Goal: Task Accomplishment & Management: Manage account settings

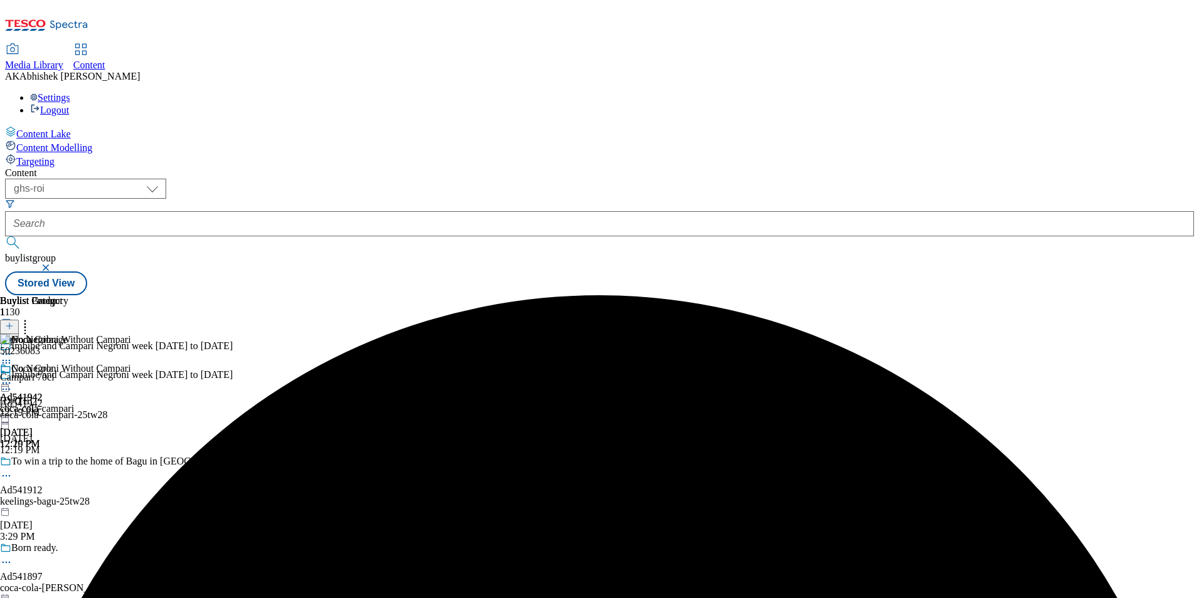
click at [5, 236] on button "submit" at bounding box center [14, 242] width 18 height 13
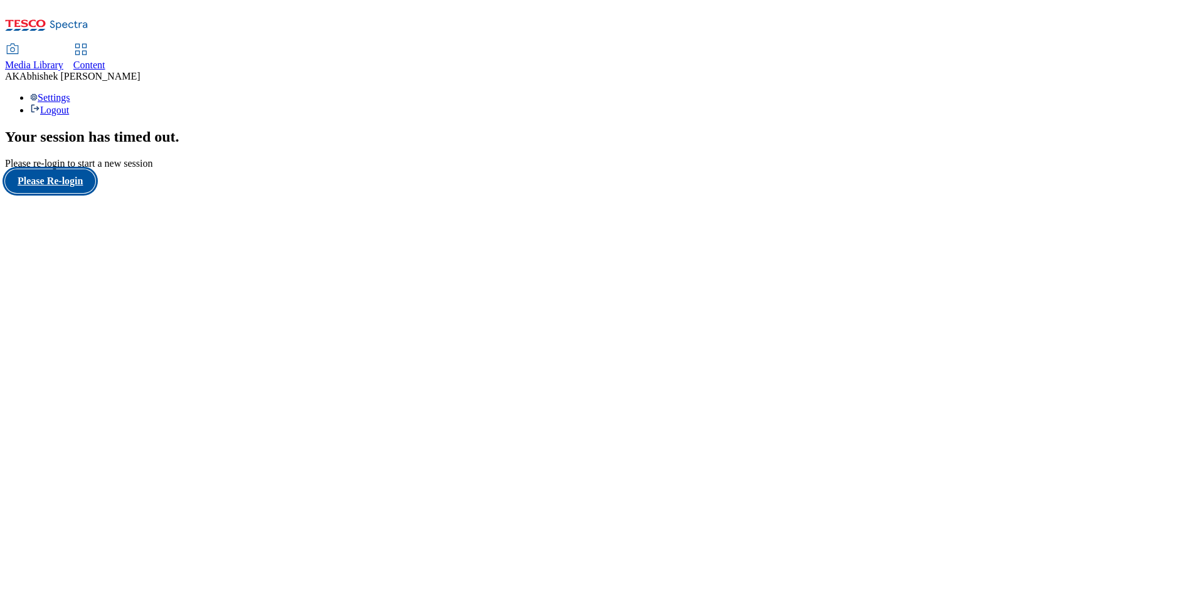
click at [81, 193] on button "Please Re-login" at bounding box center [50, 181] width 90 height 24
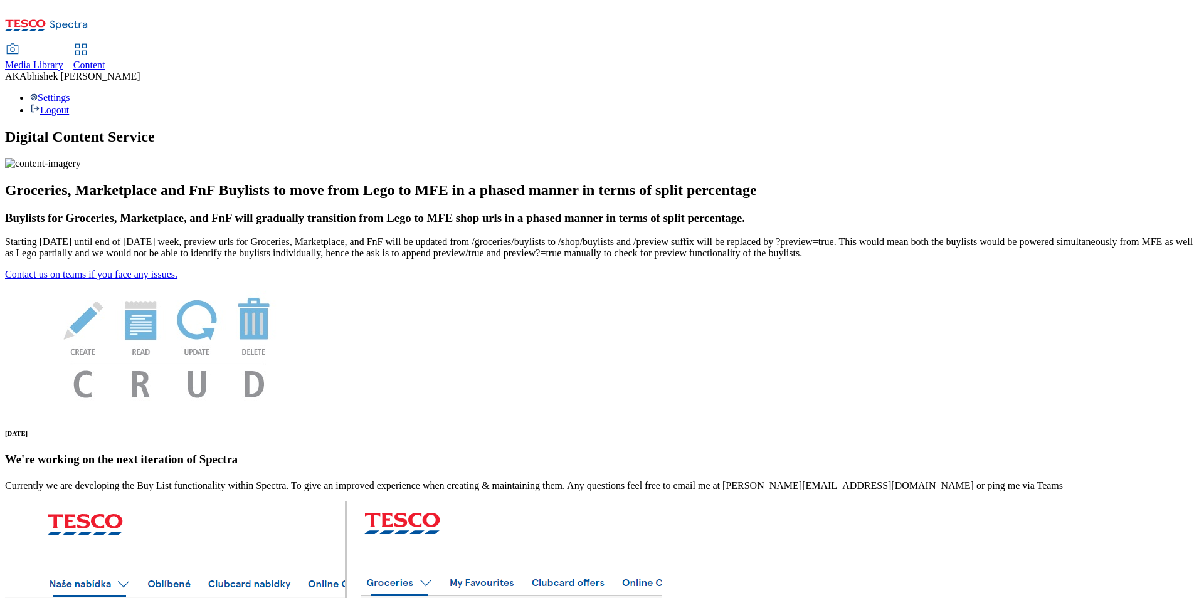
click at [105, 60] on span "Content" at bounding box center [89, 65] width 32 height 11
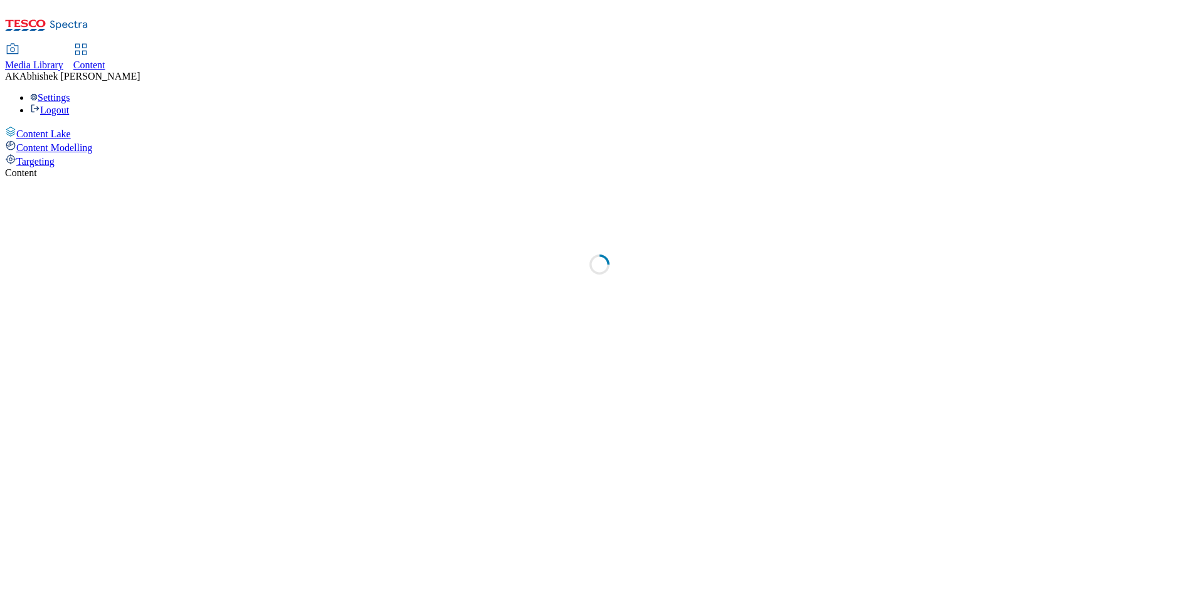
select select "ghs-[GEOGRAPHIC_DATA]"
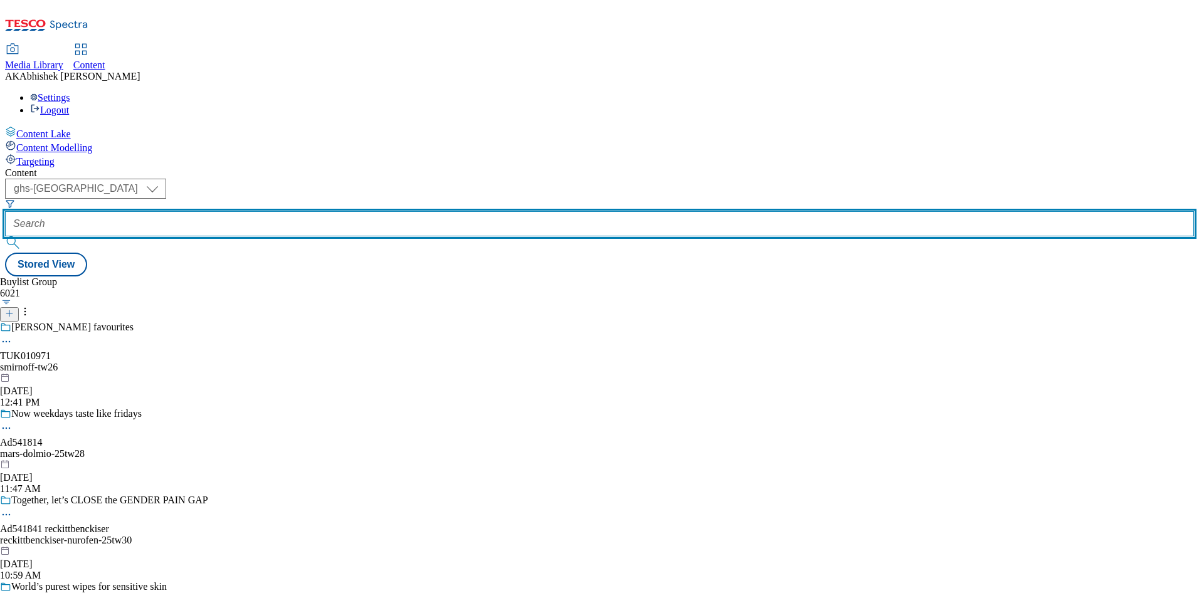
click at [329, 211] on input "text" at bounding box center [599, 223] width 1189 height 25
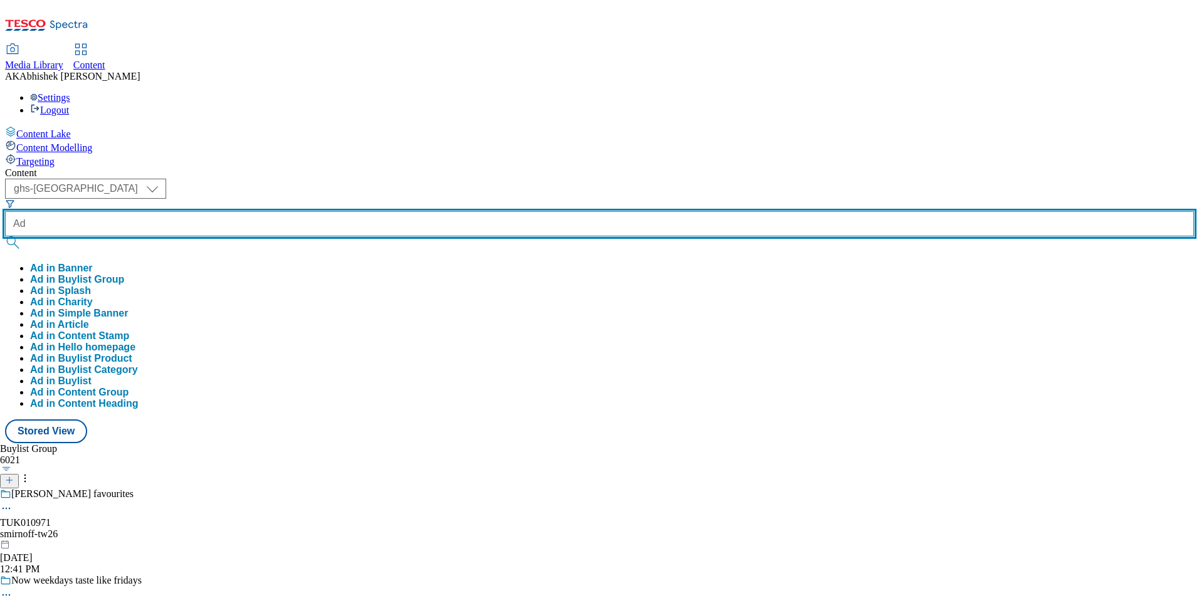
paste input "540948"
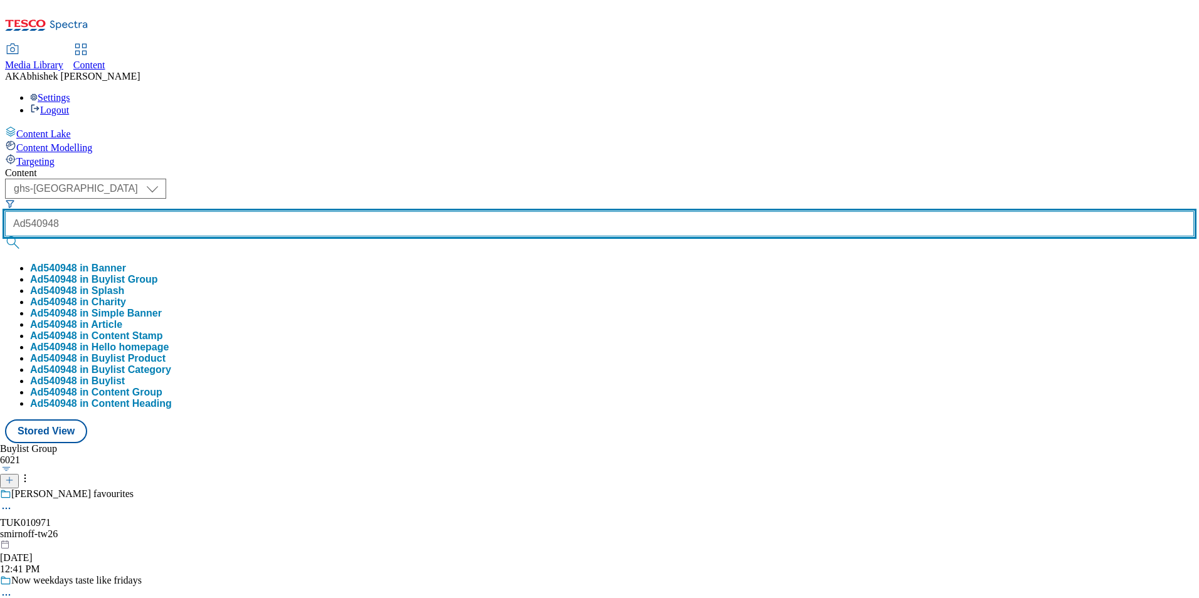
type input "Ad540948"
click at [5, 236] on button "submit" at bounding box center [14, 242] width 18 height 13
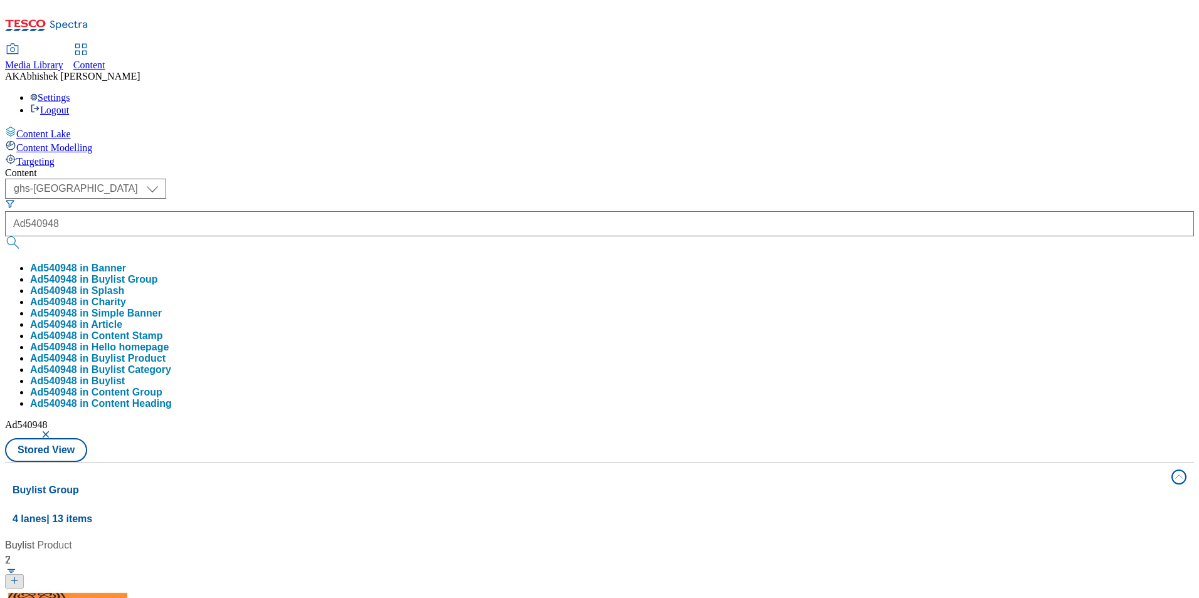
click at [527, 167] on div "Content ( optional ) ghs-roi ghs-uk ghs-uk Ad540948 Ad540948 in Banner Ad540948…" at bounding box center [599, 588] width 1189 height 842
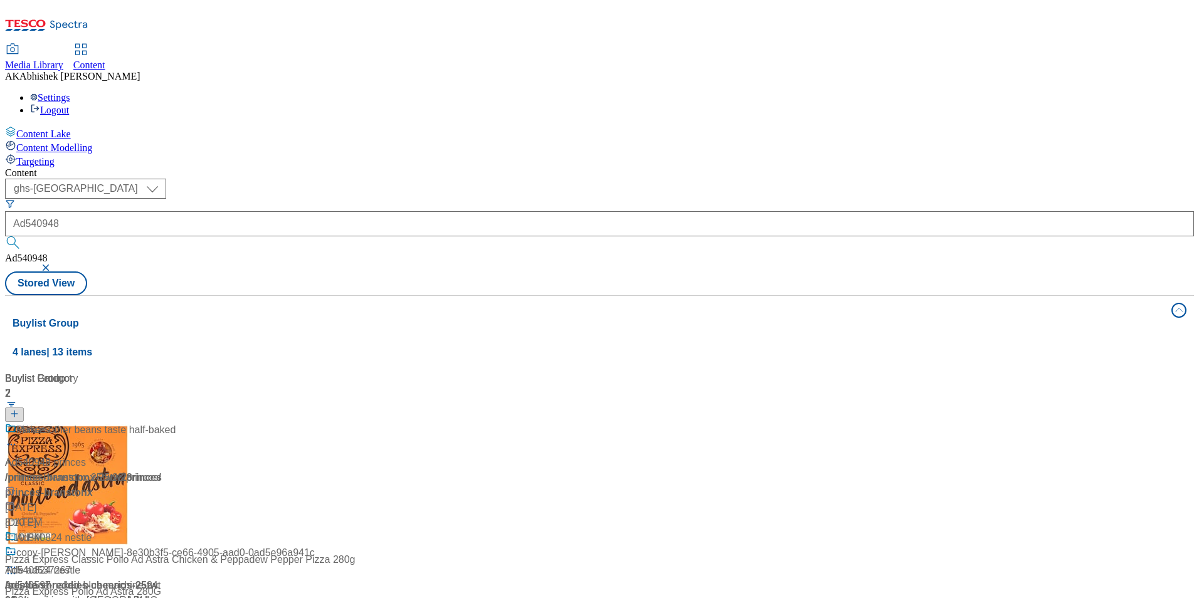
click at [162, 423] on div at bounding box center [83, 439] width 157 height 33
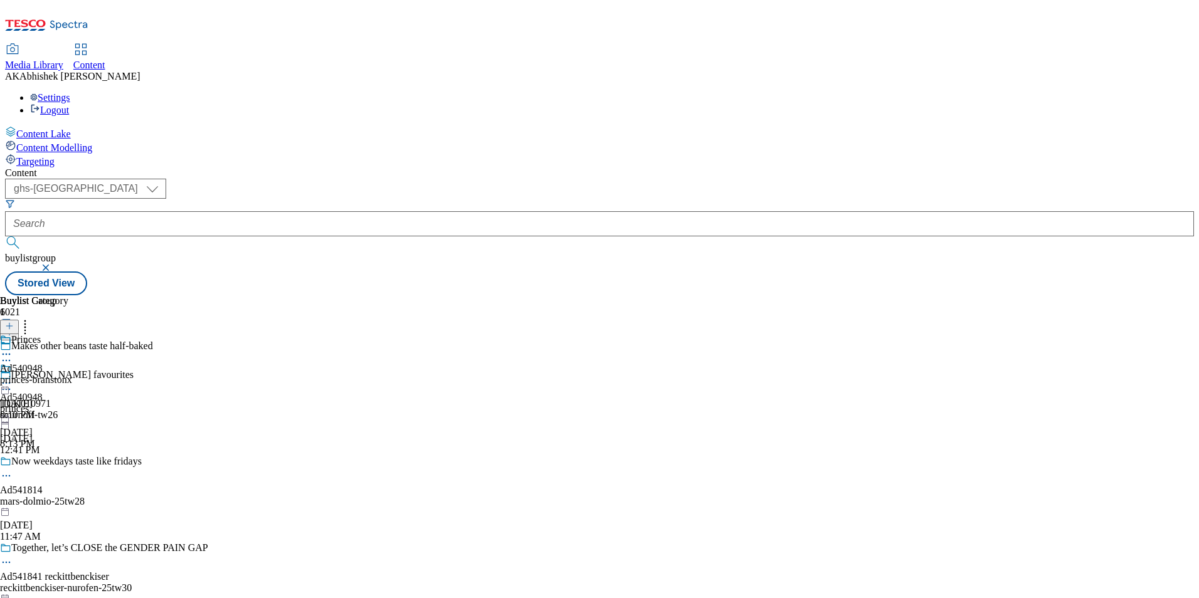
click at [13, 354] on icon at bounding box center [6, 360] width 13 height 13
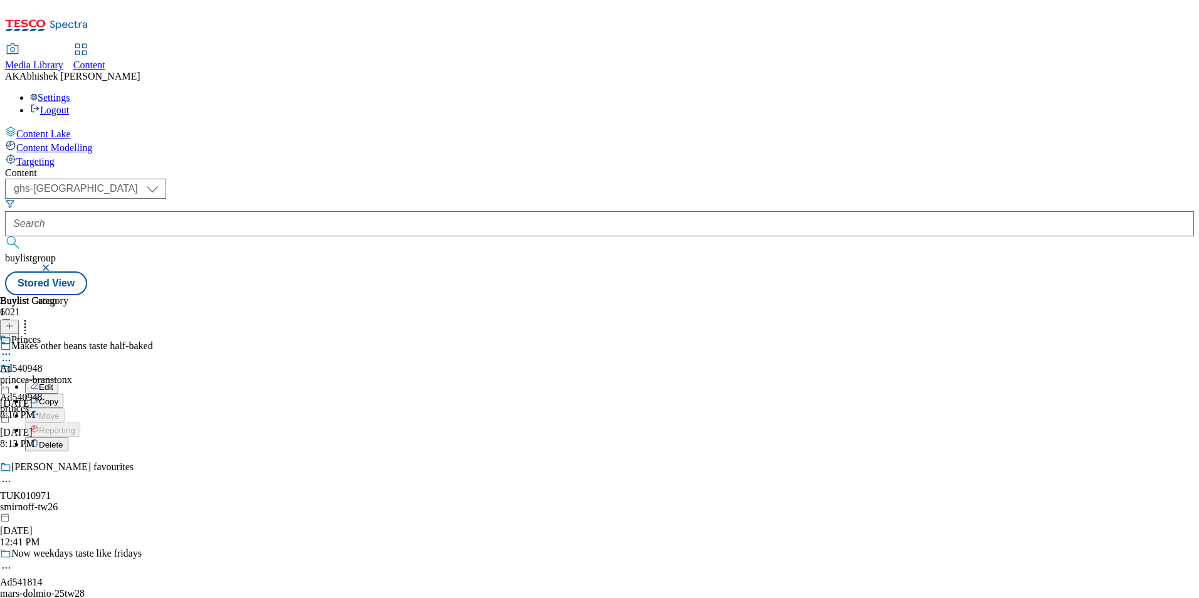
click at [53, 383] on span "Edit" at bounding box center [46, 387] width 14 height 9
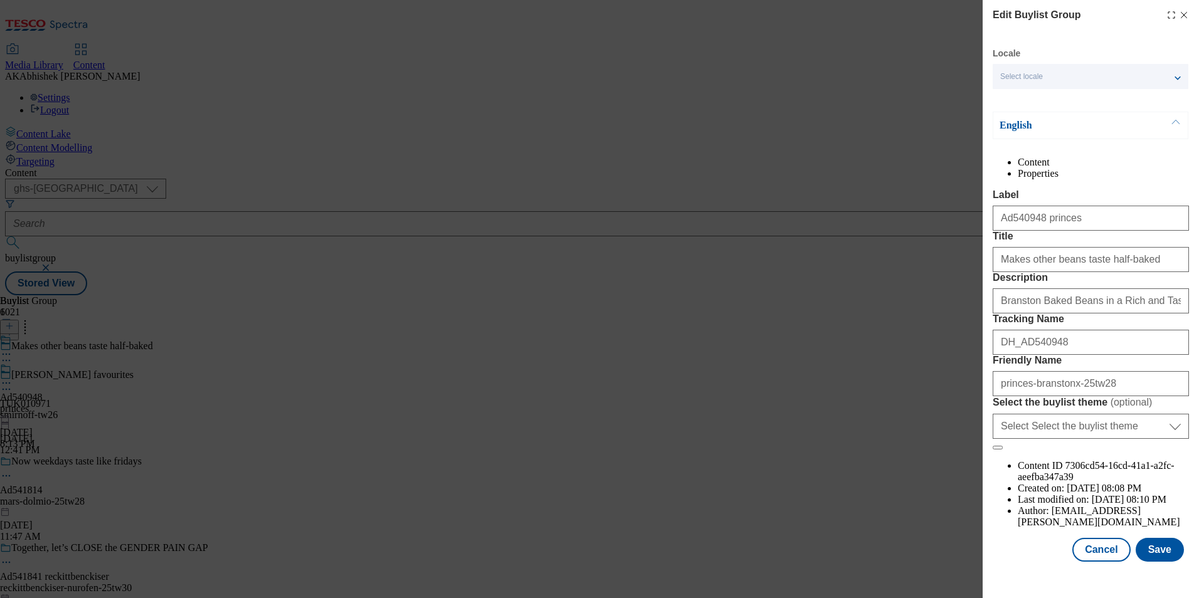
scroll to position [514, 0]
drag, startPoint x: 1138, startPoint y: 309, endPoint x: 1017, endPoint y: 304, distance: 121.1
click at [1017, 272] on input "Makes other beans taste half-baked" at bounding box center [1091, 259] width 196 height 25
drag, startPoint x: 1059, startPoint y: 453, endPoint x: 1190, endPoint y: 473, distance: 132.5
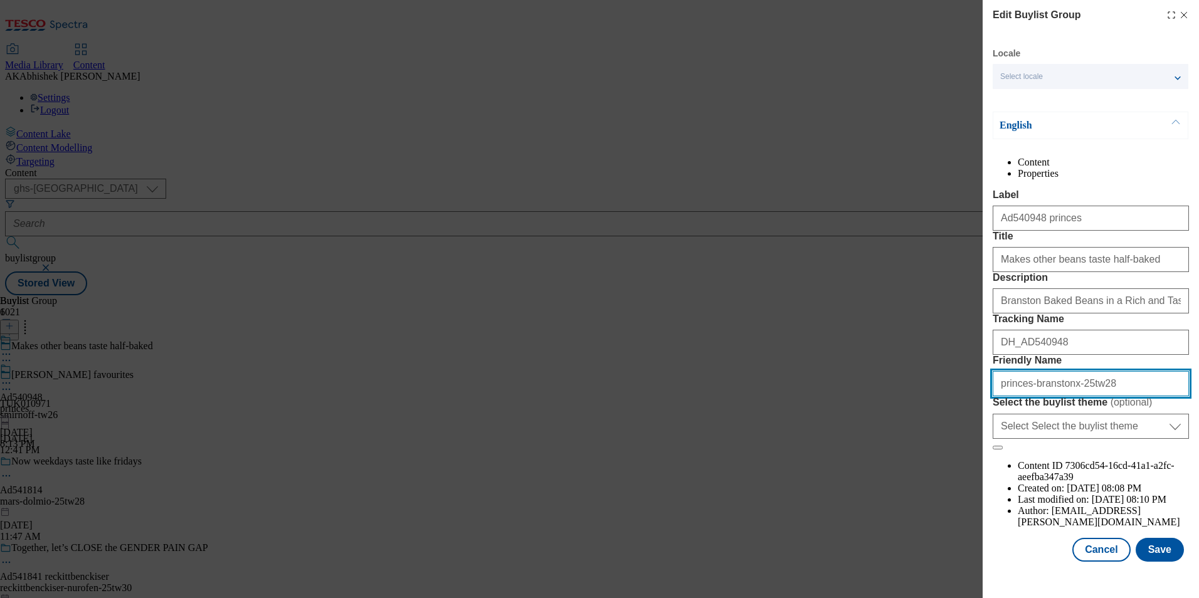
click at [1061, 396] on input "princes-branstonx-25tw28" at bounding box center [1091, 383] width 196 height 25
type input "princes-branston-25tw28"
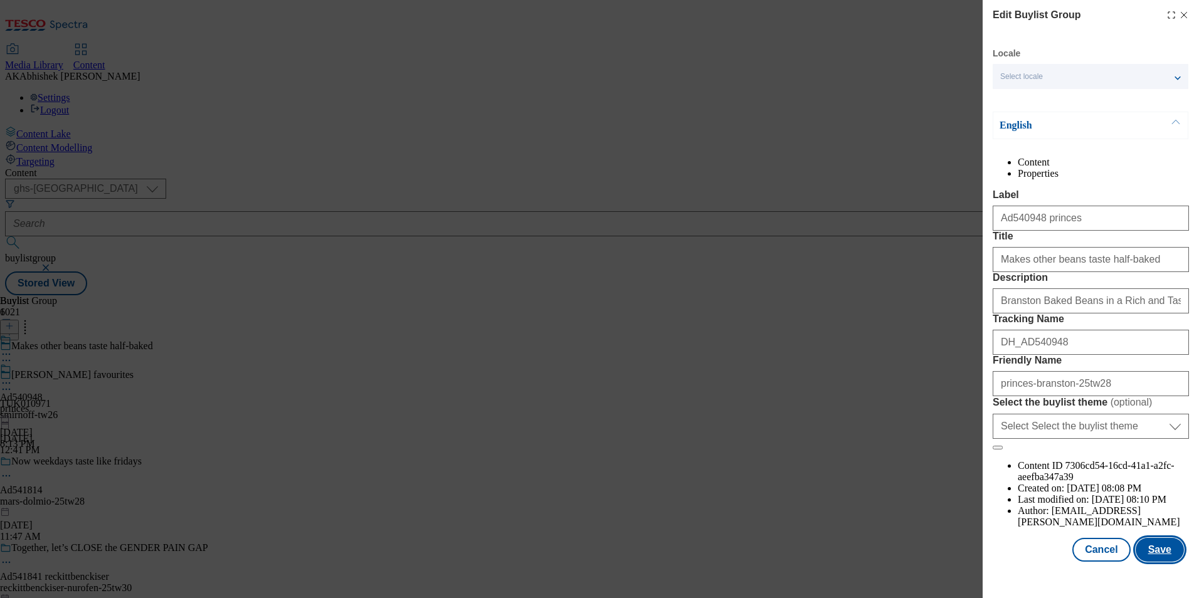
click at [1148, 562] on button "Save" at bounding box center [1160, 550] width 48 height 24
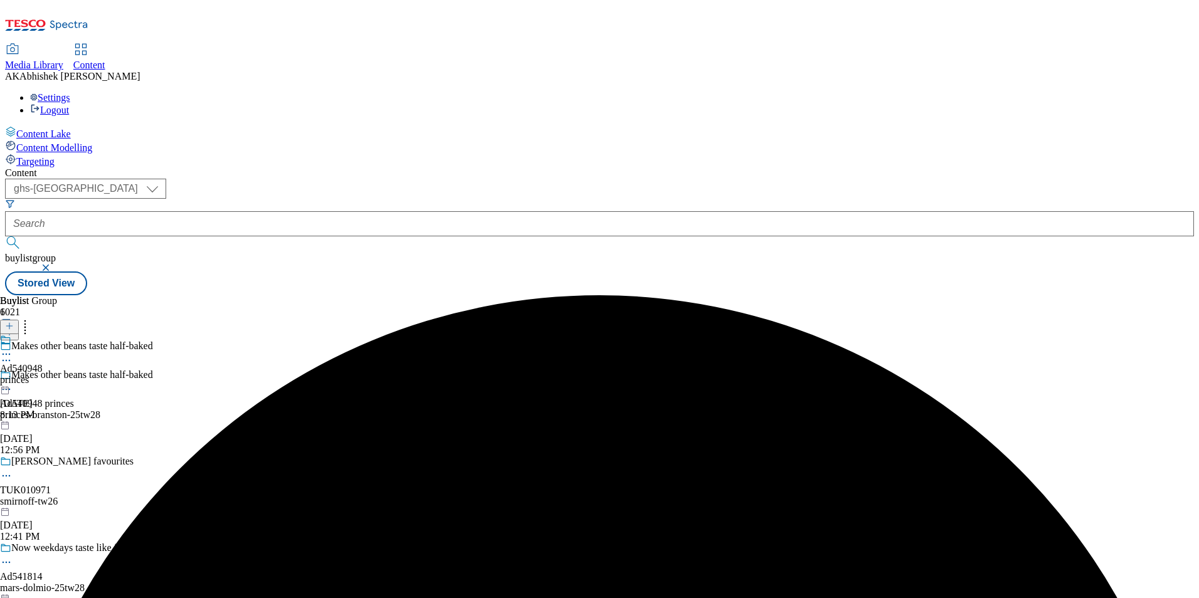
click at [13, 348] on icon at bounding box center [6, 354] width 13 height 13
click at [53, 376] on span "Edit" at bounding box center [46, 380] width 14 height 9
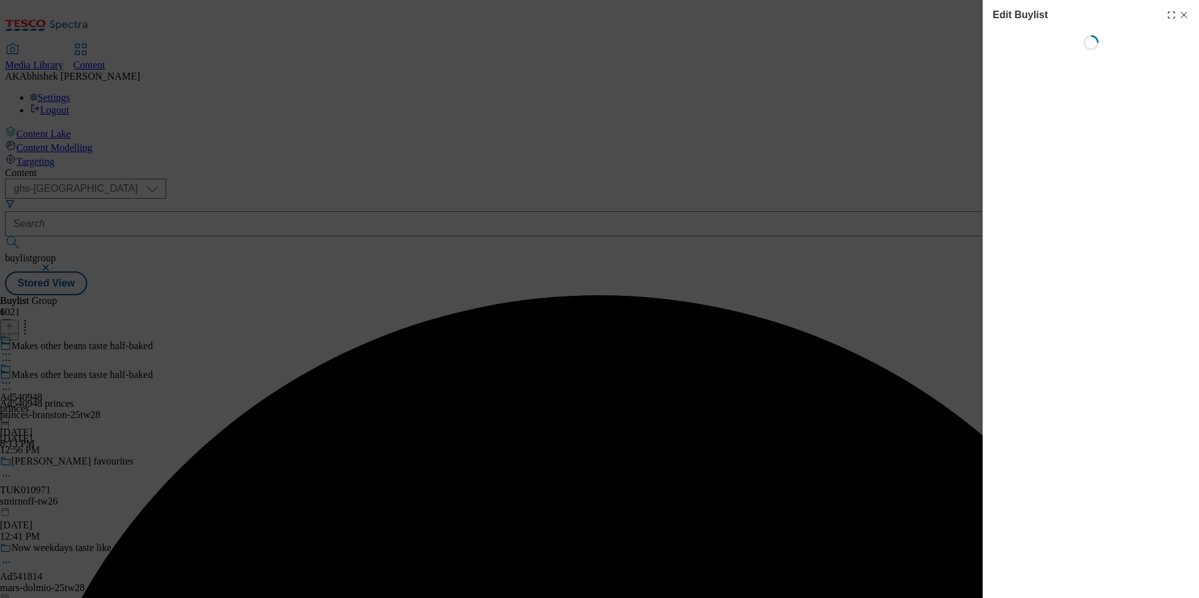
select select "tactical"
select select "supplier funded short term 1-3 weeks"
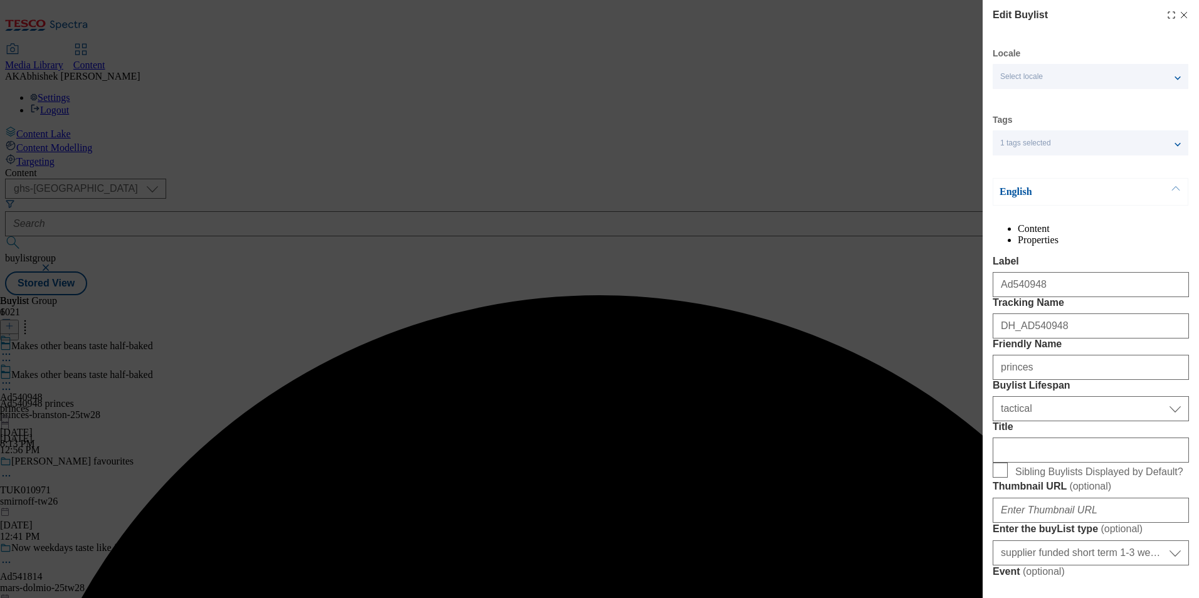
select select "Banner"
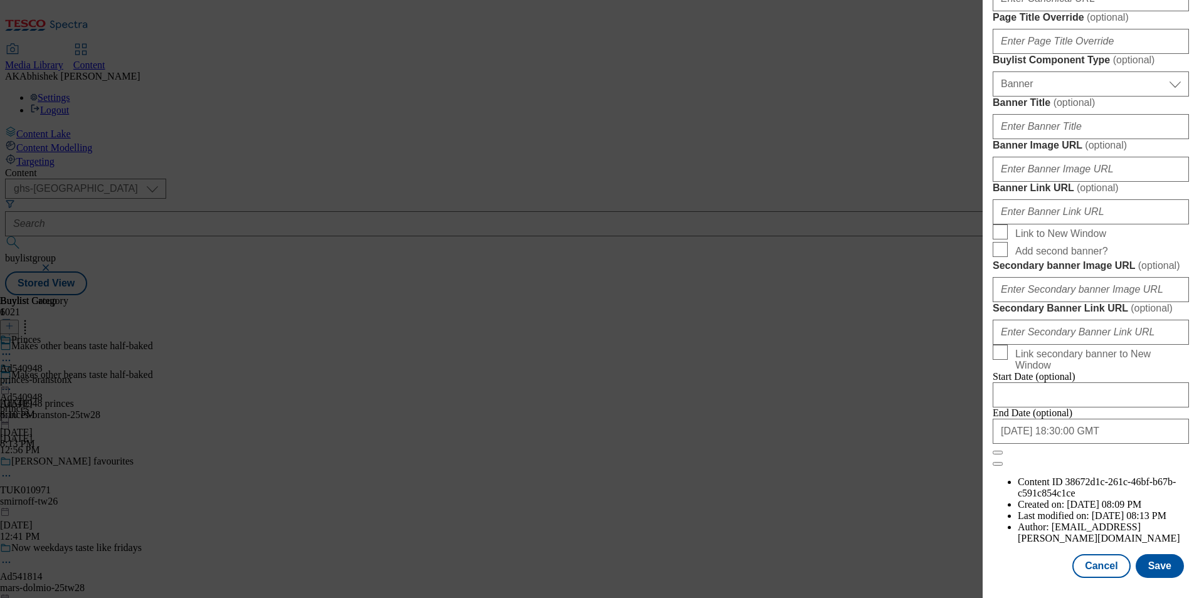
scroll to position [1293, 0]
click at [1130, 444] on input "2025-11-28 18:30:00 GMT" at bounding box center [1091, 431] width 196 height 25
select select "2025"
select select "November"
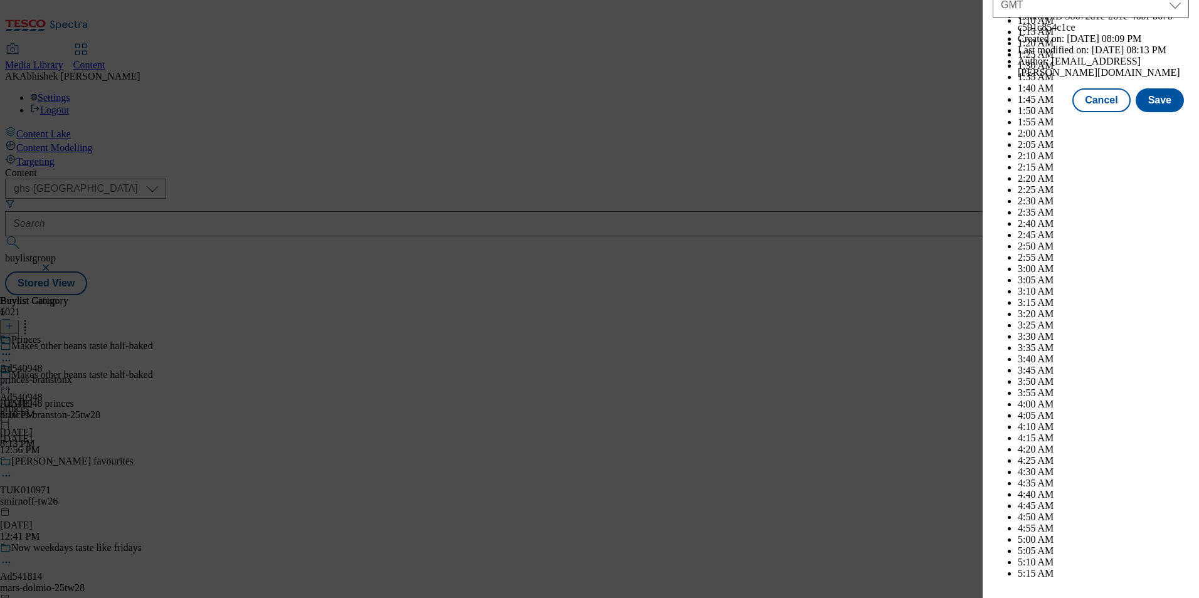
scroll to position [5145, 0]
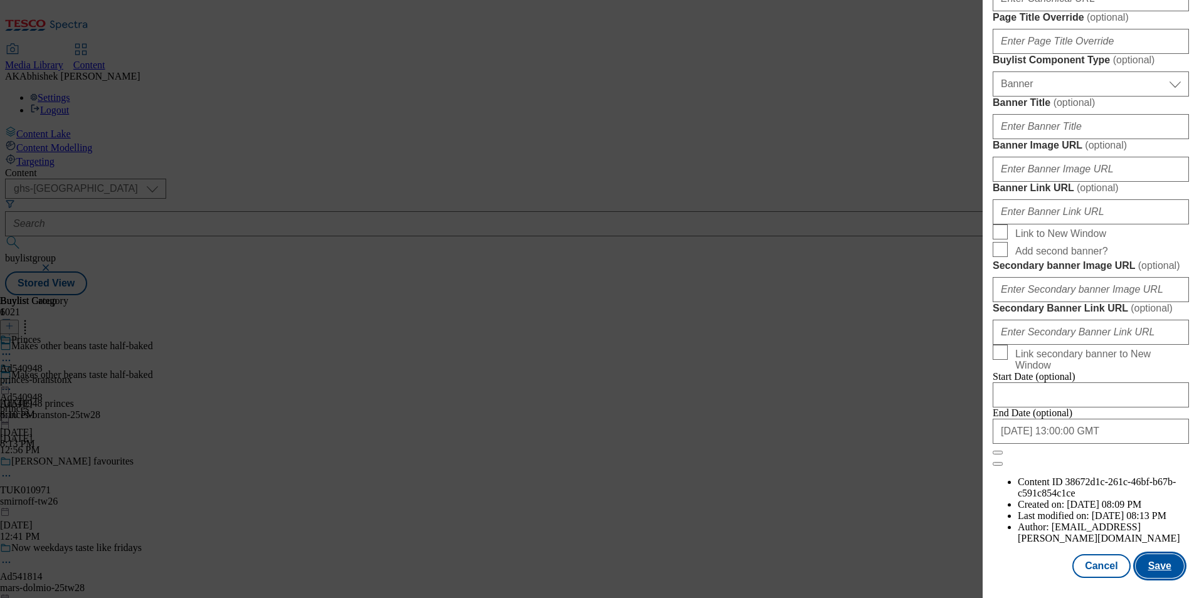
click at [1151, 566] on button "Save" at bounding box center [1160, 566] width 48 height 24
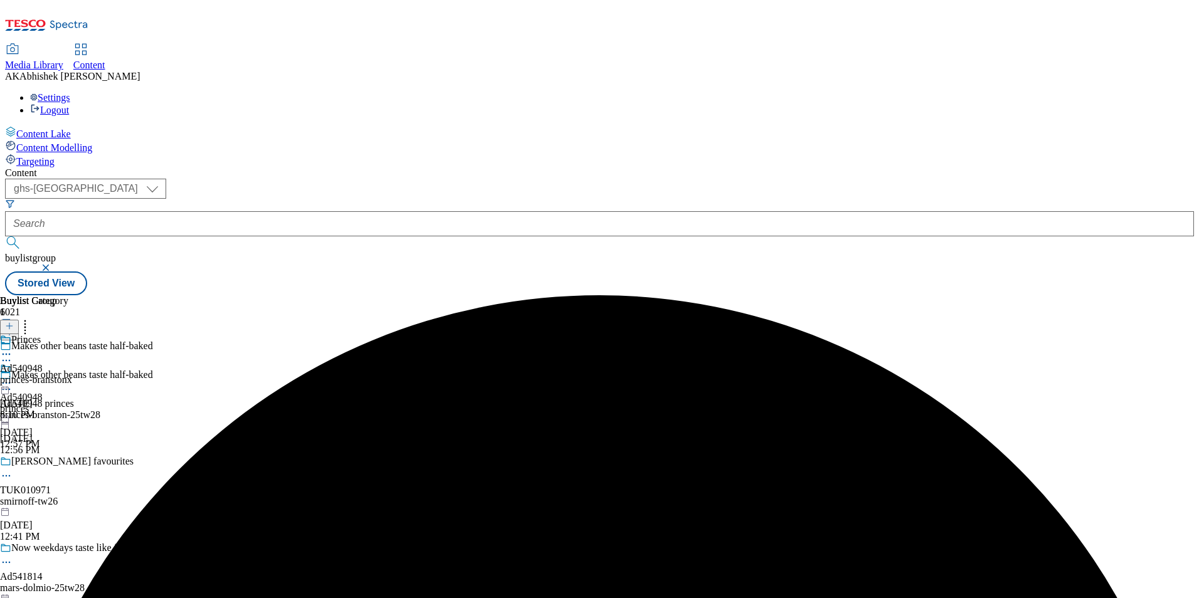
click at [13, 348] on icon at bounding box center [6, 354] width 13 height 13
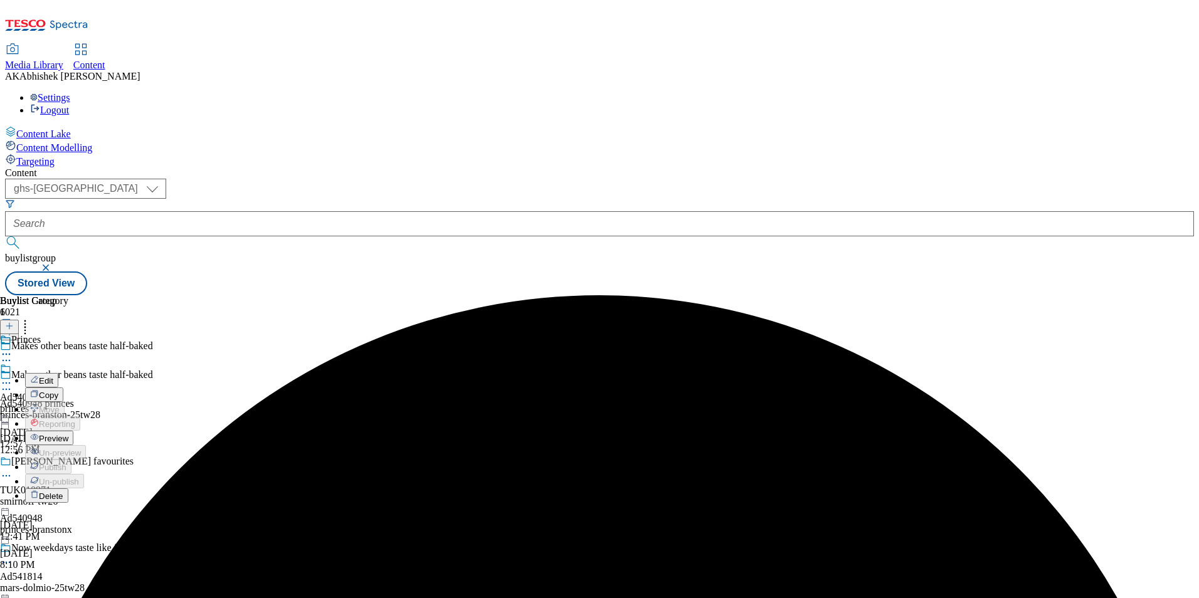
click at [53, 376] on span "Edit" at bounding box center [46, 380] width 14 height 9
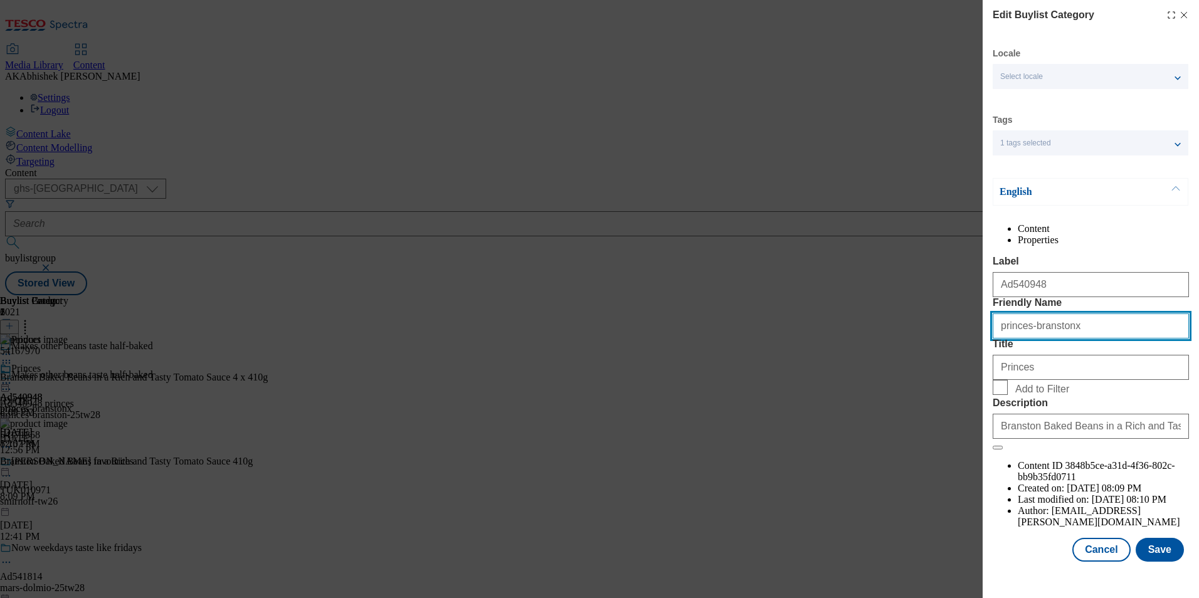
click at [1086, 339] on input "princes-branstonx" at bounding box center [1091, 326] width 196 height 25
type input "princes-branston"
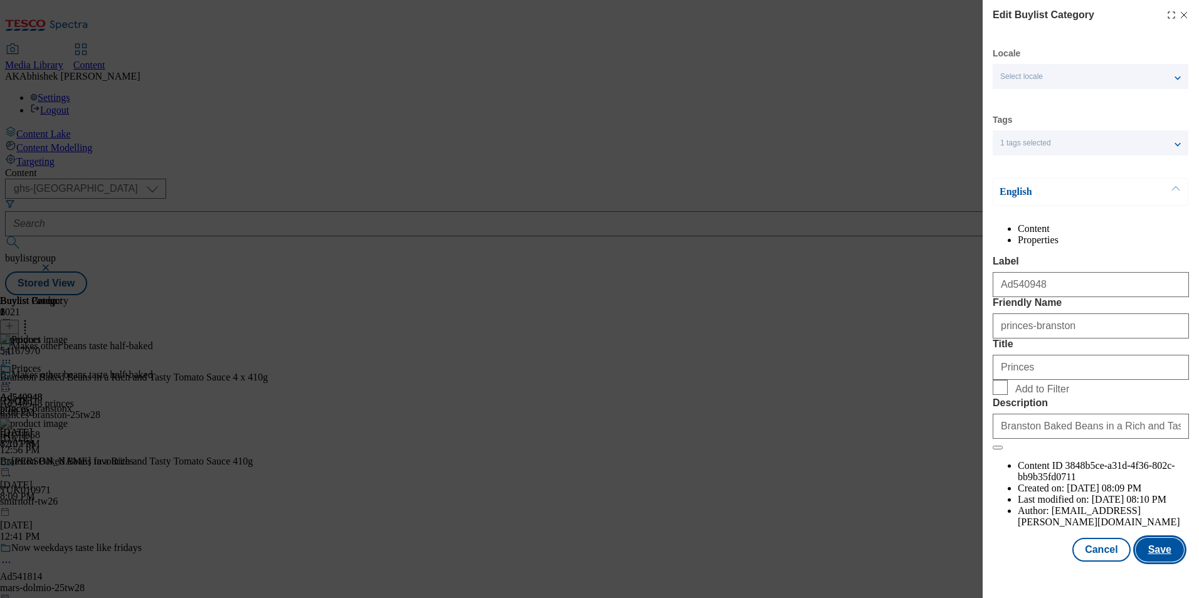
click at [1149, 562] on button "Save" at bounding box center [1160, 550] width 48 height 24
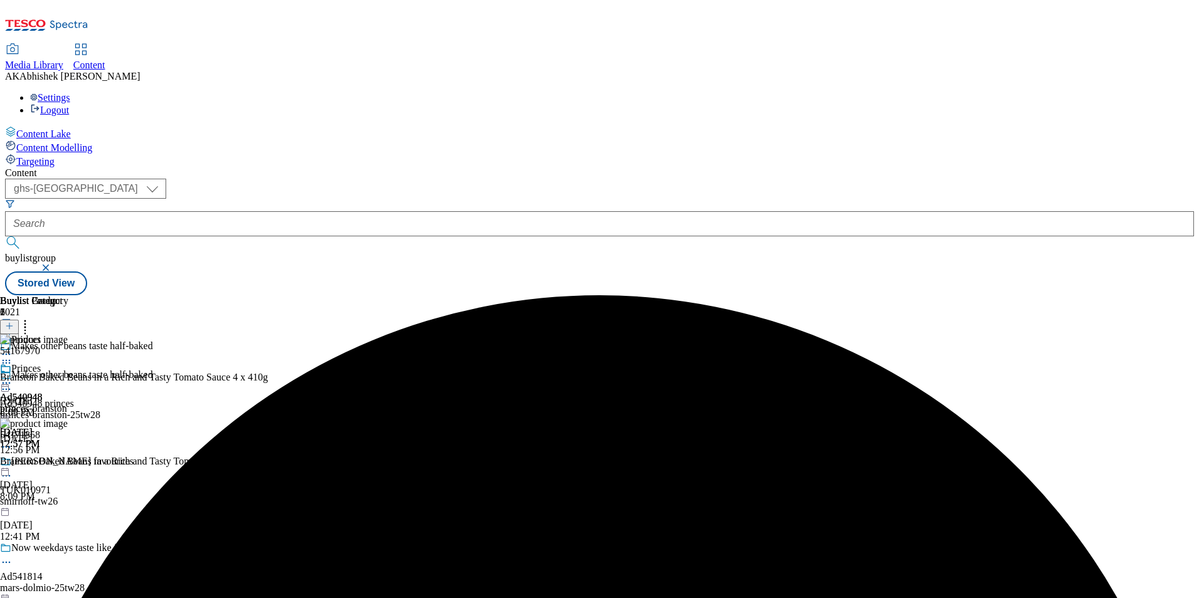
click at [13, 377] on icon at bounding box center [6, 383] width 13 height 13
click at [68, 463] on span "Preview" at bounding box center [53, 467] width 29 height 9
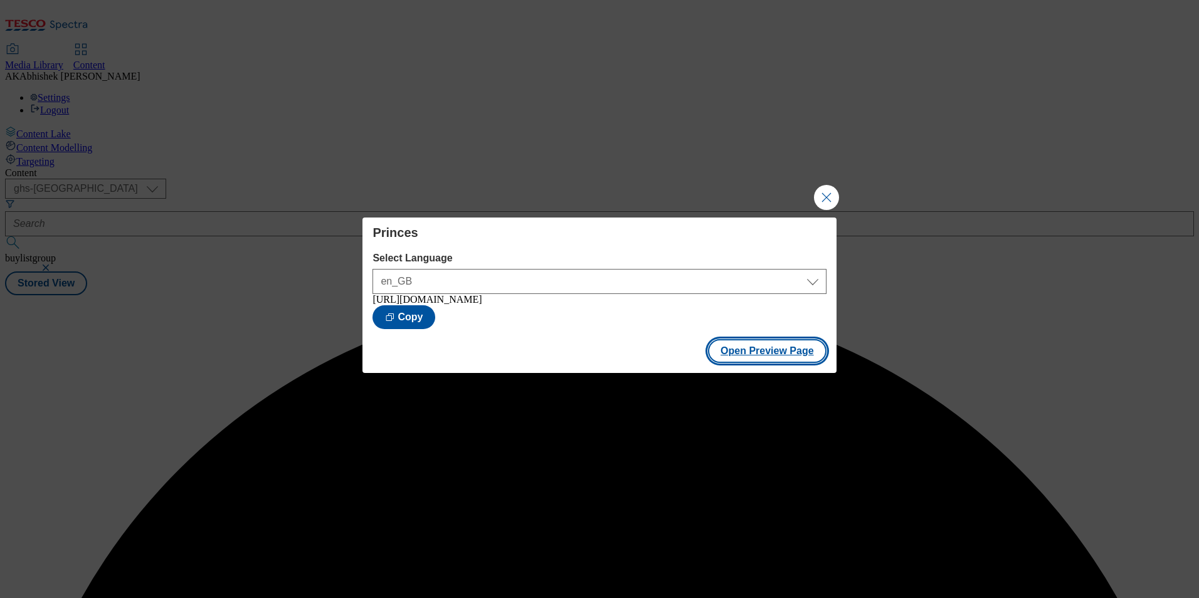
click at [753, 356] on button "Open Preview Page" at bounding box center [767, 351] width 119 height 24
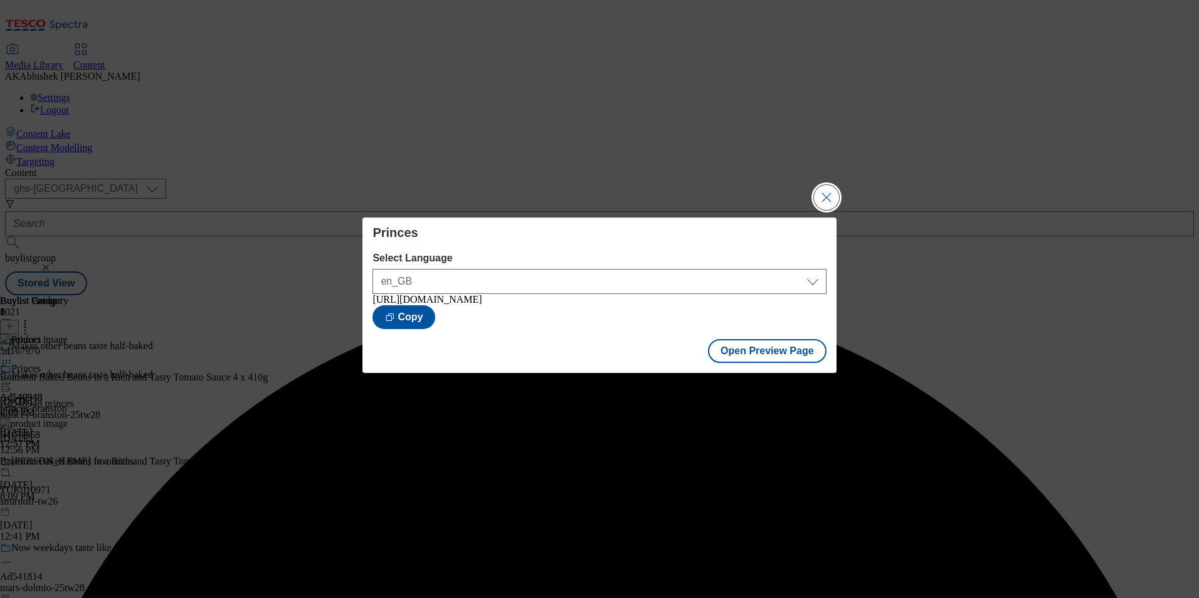
click at [824, 186] on button "Close Modal" at bounding box center [826, 197] width 25 height 25
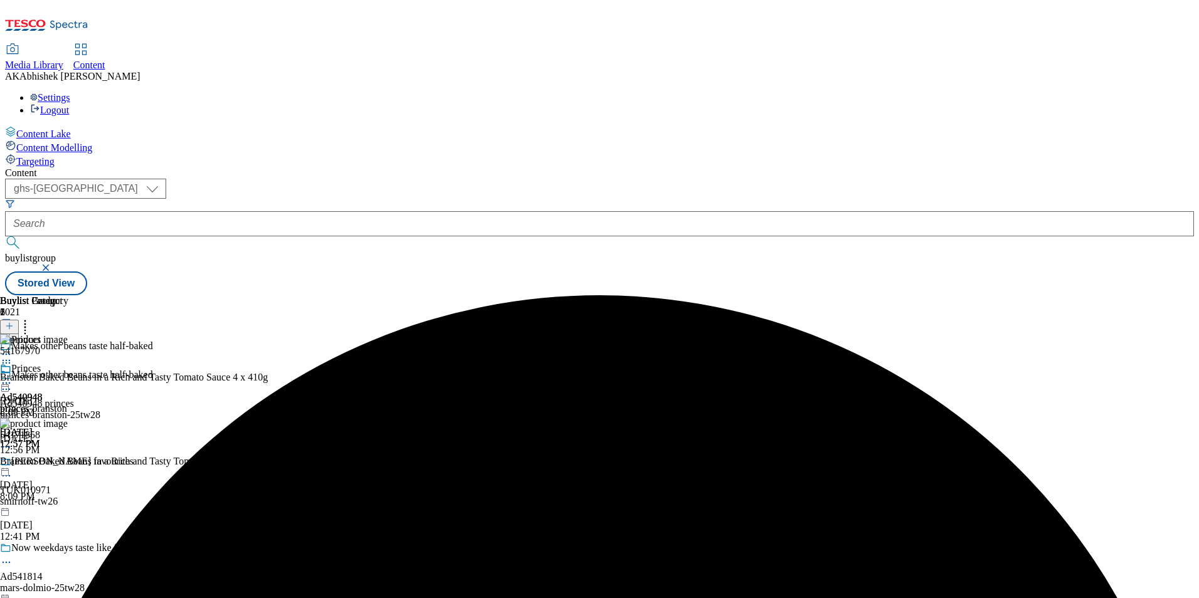
click at [8, 383] on circle at bounding box center [7, 384] width 2 height 2
click at [66, 506] on span "Publish" at bounding box center [53, 510] width 28 height 9
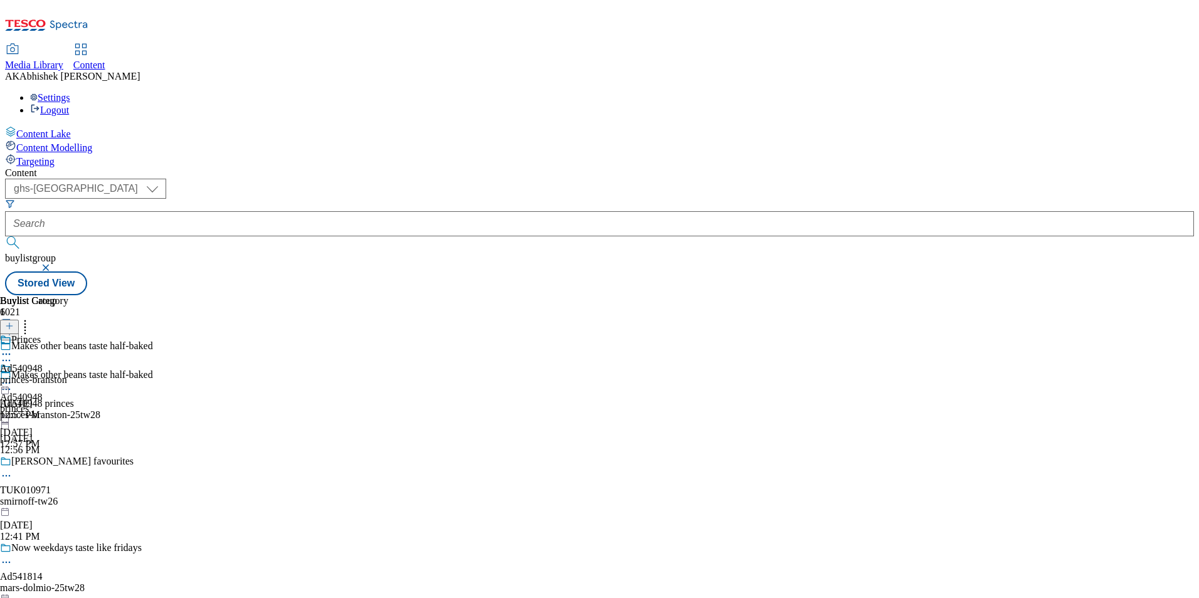
click at [13, 348] on icon at bounding box center [6, 354] width 13 height 13
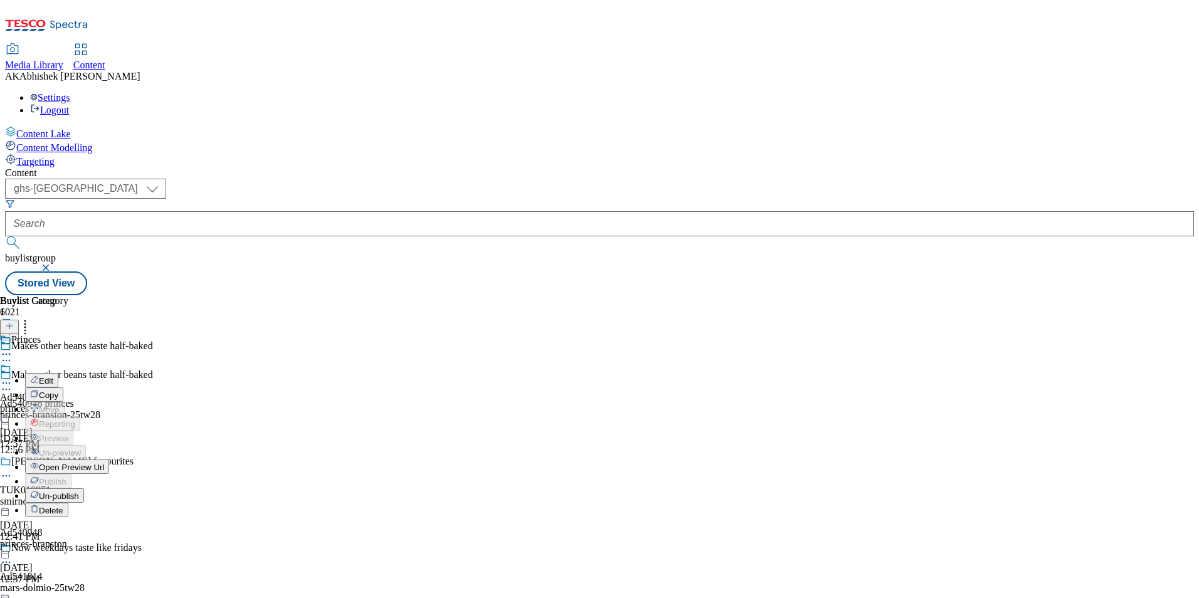
click at [104, 463] on span "Open Preview Url" at bounding box center [71, 467] width 65 height 9
